Goal: Task Accomplishment & Management: Use online tool/utility

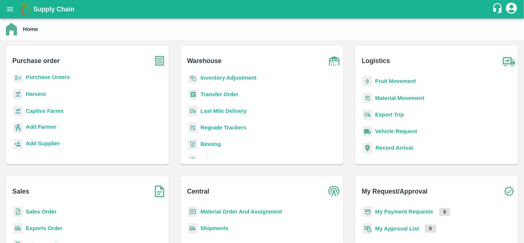
scroll to position [78, 0]
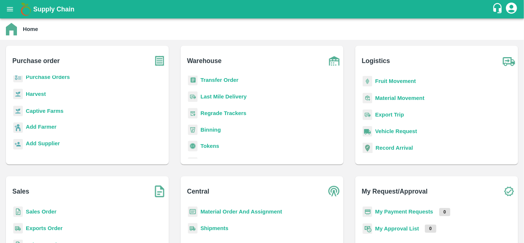
click at [389, 213] on b "My Payment Requests" at bounding box center [404, 211] width 58 height 6
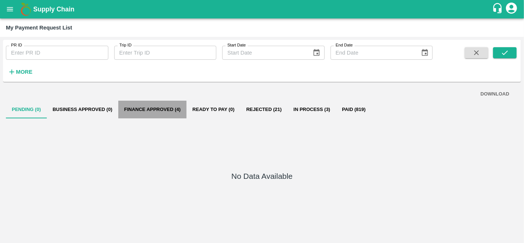
click at [149, 113] on button "Finance Approved (4)" at bounding box center [152, 110] width 68 height 18
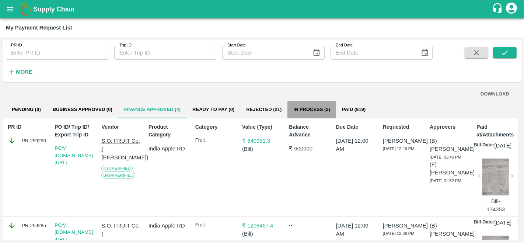
click at [321, 110] on button "In Process (3)" at bounding box center [311, 110] width 49 height 18
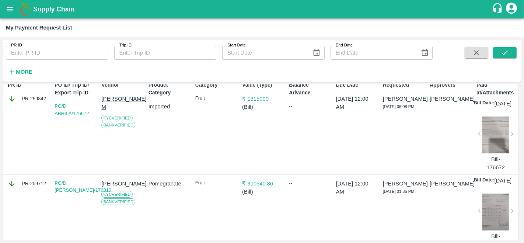
scroll to position [0, 3]
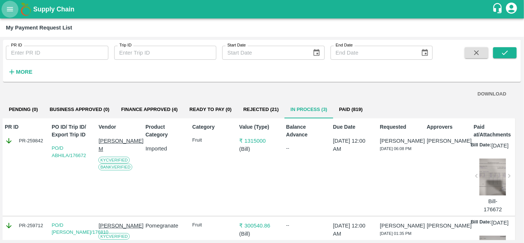
click at [3, 11] on button "open drawer" at bounding box center [9, 9] width 17 height 17
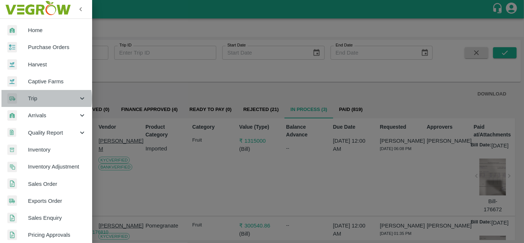
drag, startPoint x: 45, startPoint y: 99, endPoint x: 55, endPoint y: 113, distance: 17.1
click at [55, 113] on nav "Home Purchase Orders Harvest Captive Farms Trip Arrivals Quality Report Invento…" at bounding box center [46, 218] width 92 height 398
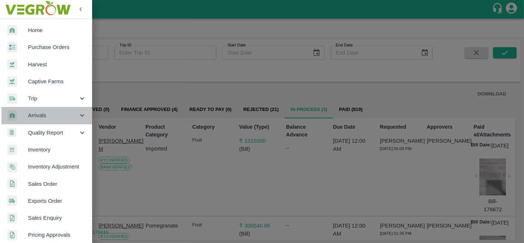
click at [55, 113] on span "Arrivals" at bounding box center [53, 115] width 50 height 8
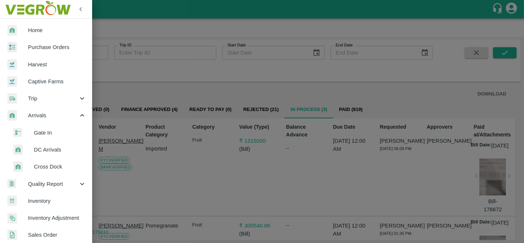
click at [49, 96] on span "Trip" at bounding box center [53, 98] width 50 height 8
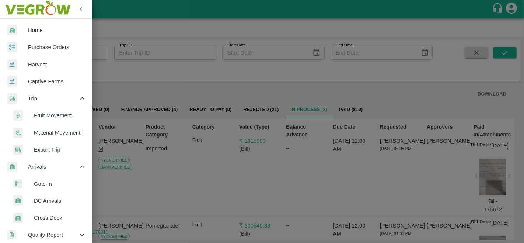
click at [58, 113] on span "Fruit Movement" at bounding box center [60, 115] width 52 height 8
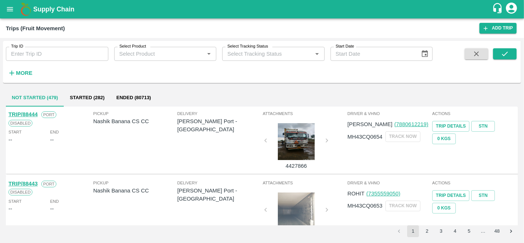
click at [144, 56] on input "Select Product" at bounding box center [159, 54] width 86 height 10
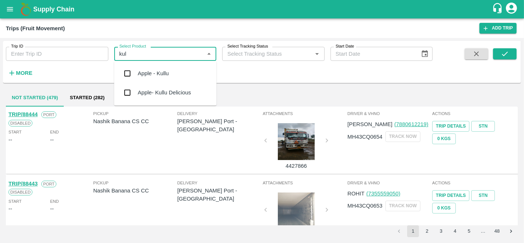
type input "[PERSON_NAME]"
click at [156, 91] on div "Apple- Kullu Delicious" at bounding box center [164, 92] width 53 height 8
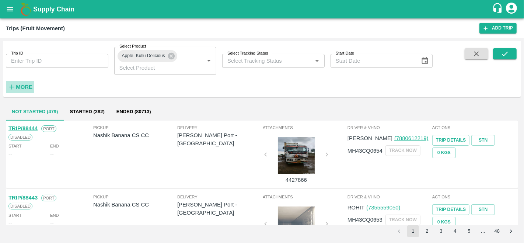
click at [30, 86] on strong "More" at bounding box center [24, 87] width 17 height 6
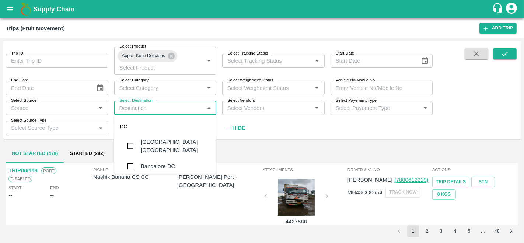
click at [157, 105] on input "Select Destination" at bounding box center [159, 108] width 86 height 10
type input "fr"
click at [169, 143] on div "FruitX [GEOGRAPHIC_DATA]" at bounding box center [176, 146] width 70 height 17
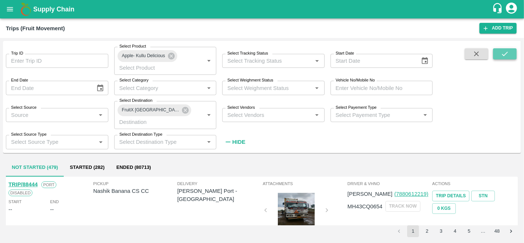
click at [506, 57] on icon "submit" at bounding box center [505, 54] width 8 height 8
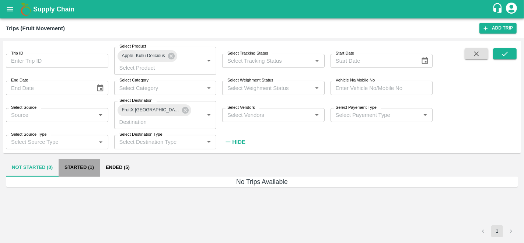
click at [83, 159] on button "Started (1)" at bounding box center [79, 168] width 41 height 18
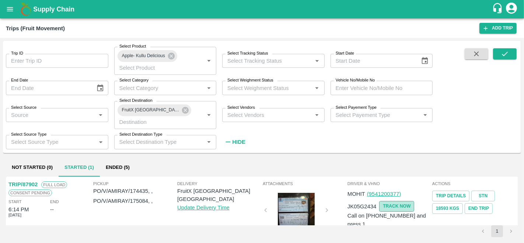
click at [397, 201] on button "TRACK NOW" at bounding box center [396, 206] width 35 height 11
